Goal: Check status: Check status

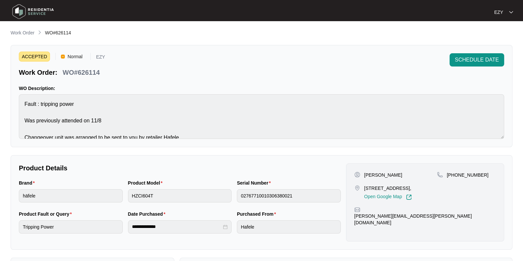
click at [26, 34] on p "Work Order" at bounding box center [23, 32] width 24 height 7
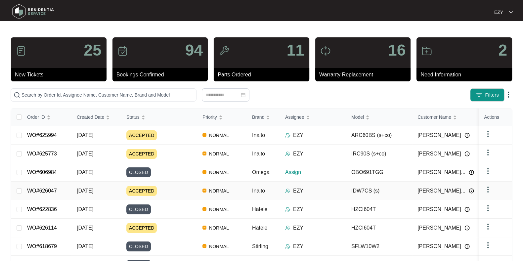
click at [166, 191] on div "ACCEPTED" at bounding box center [161, 191] width 71 height 10
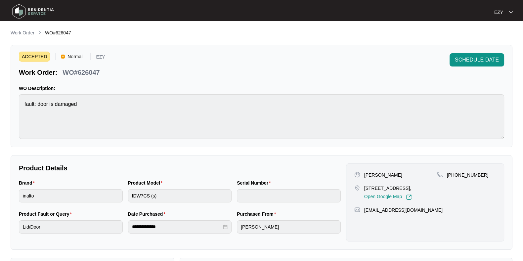
click at [24, 37] on link "Work Order" at bounding box center [22, 32] width 26 height 7
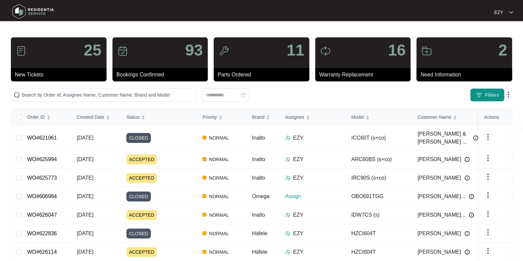
click at [486, 93] on span "Filters" at bounding box center [492, 95] width 14 height 7
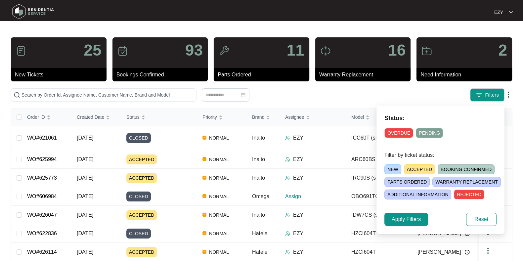
click at [410, 168] on span "ACCEPTED" at bounding box center [419, 169] width 31 height 10
click at [397, 217] on span "Apply Filters" at bounding box center [406, 219] width 29 height 8
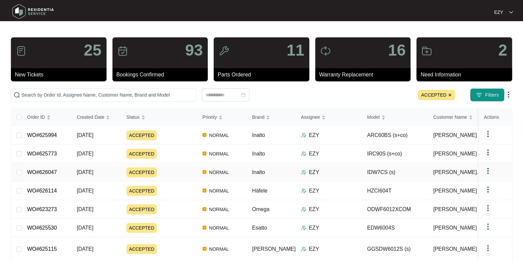
scroll to position [48, 0]
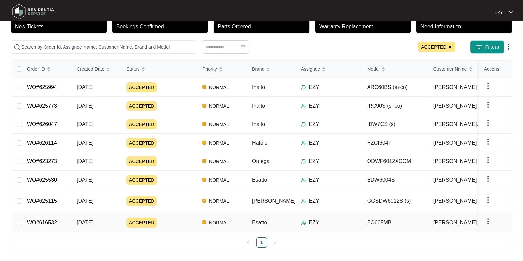
click at [175, 218] on div "ACCEPTED" at bounding box center [161, 223] width 71 height 10
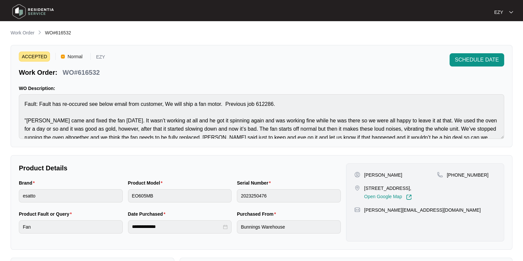
scroll to position [16, 0]
